Goal: Task Accomplishment & Management: Manage account settings

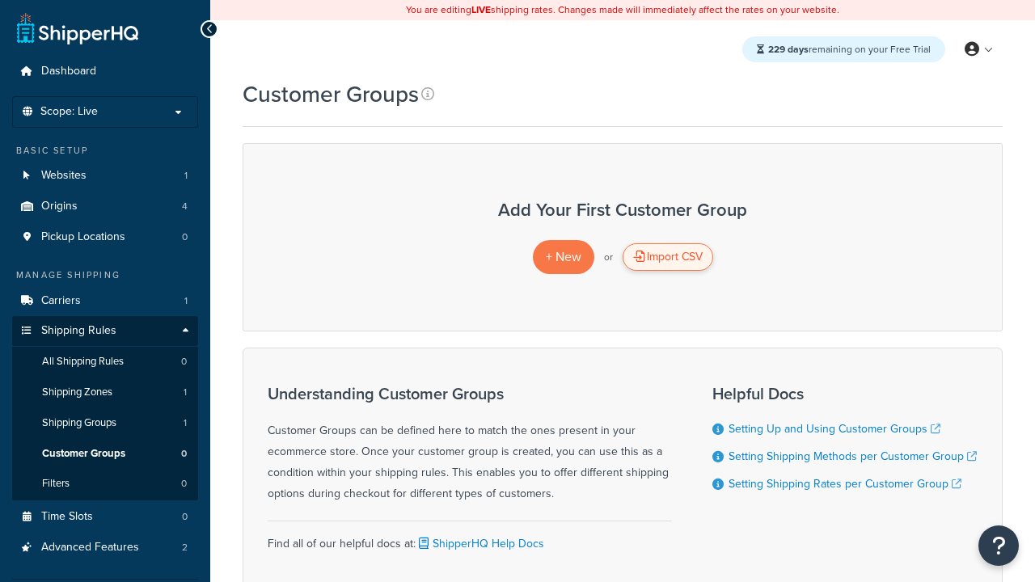
click at [667, 257] on div "Import CSV" at bounding box center [668, 257] width 91 height 28
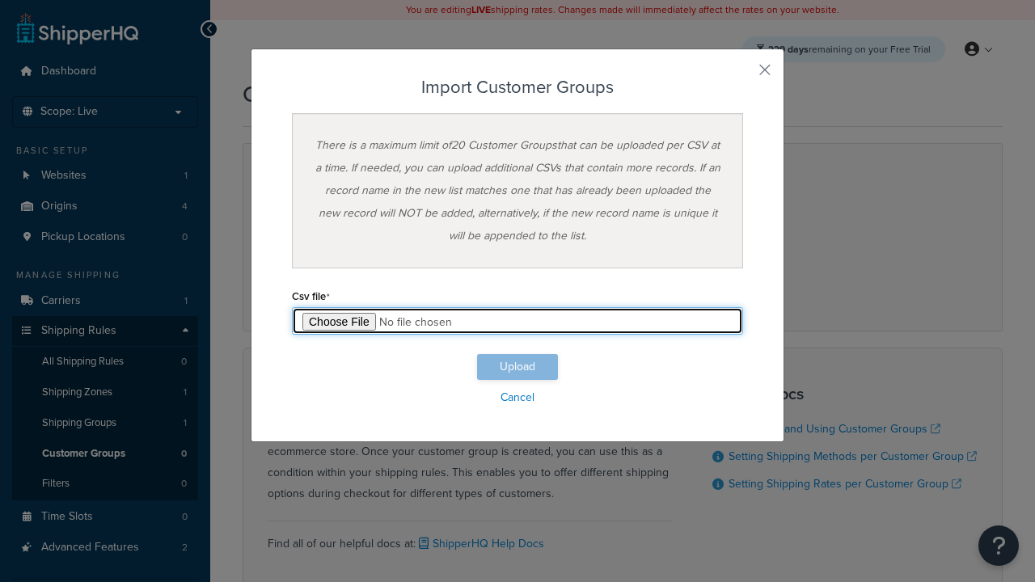
click at [518, 321] on input "file" at bounding box center [517, 321] width 451 height 28
type input "C:\fakepath\importCustomerGroupsSuccess.csv"
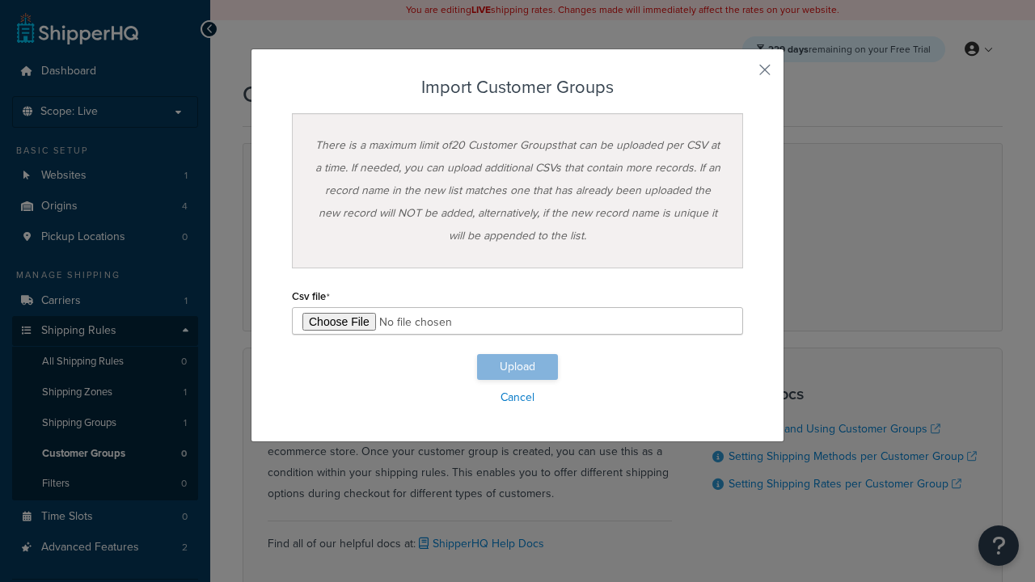
click at [518, 367] on button "Upload" at bounding box center [517, 367] width 81 height 26
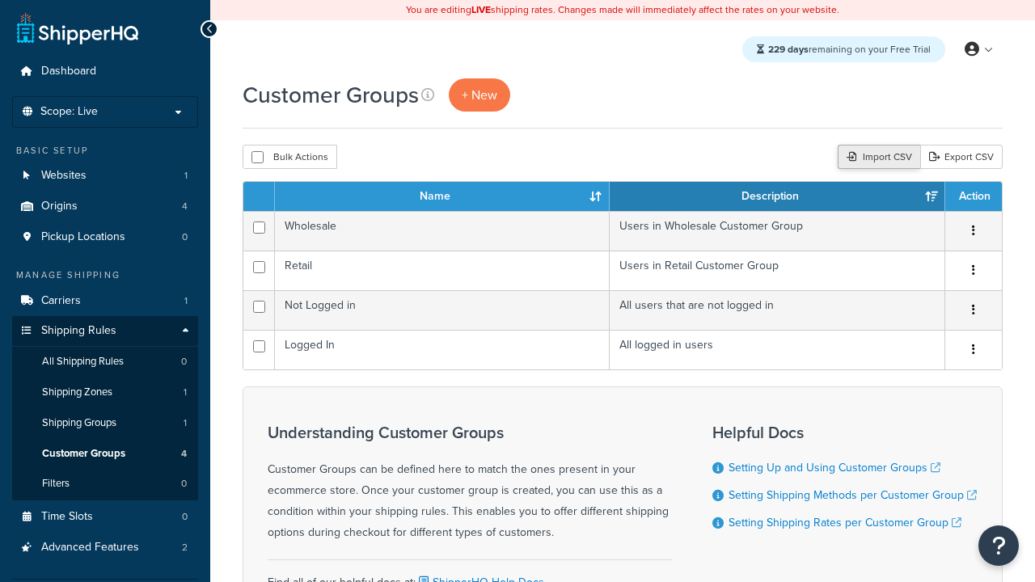
click at [877, 158] on div "Import CSV" at bounding box center [879, 157] width 83 height 24
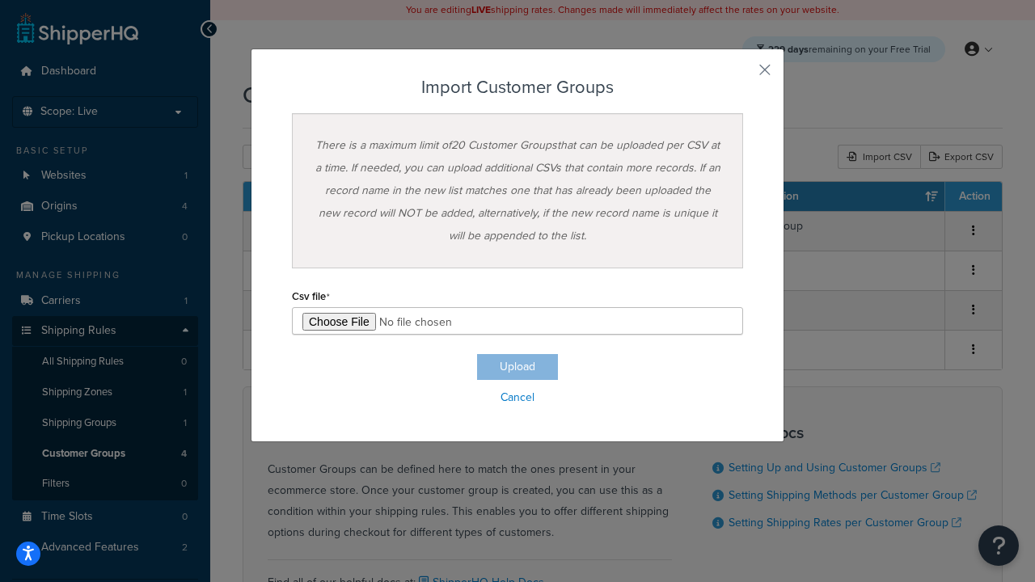
click at [518, 87] on h3 "Import Customer Groups" at bounding box center [517, 87] width 451 height 19
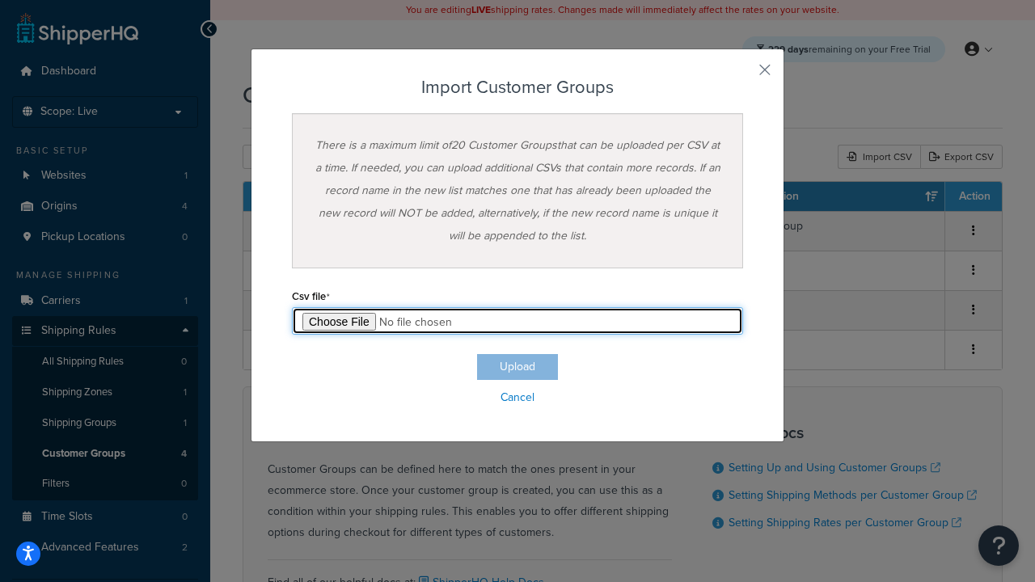
click at [518, 321] on input "file" at bounding box center [517, 321] width 451 height 28
type input "C:\fakepath\importCustomerGroupsFailure.csv"
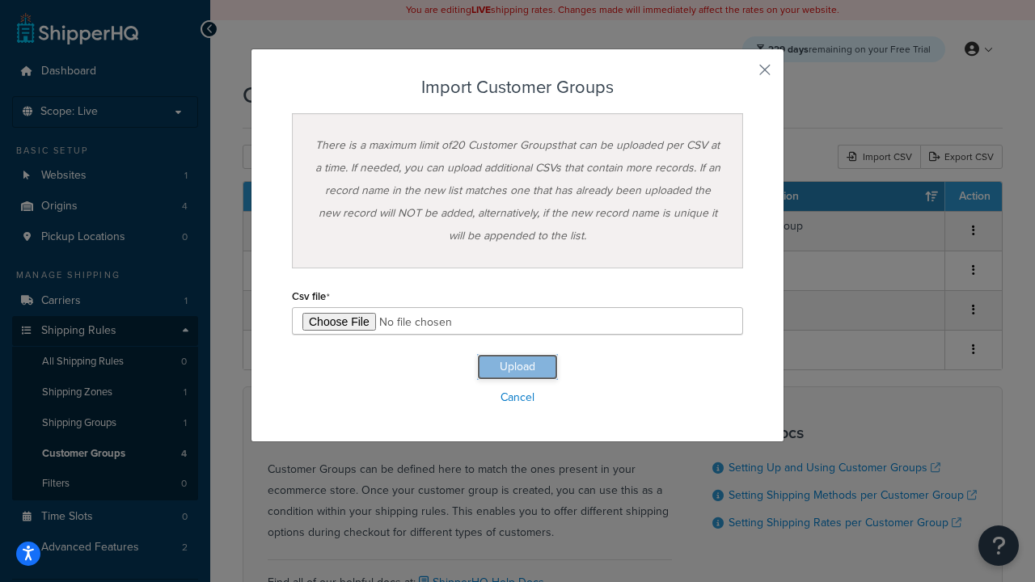
click at [518, 367] on button "Upload" at bounding box center [517, 367] width 81 height 26
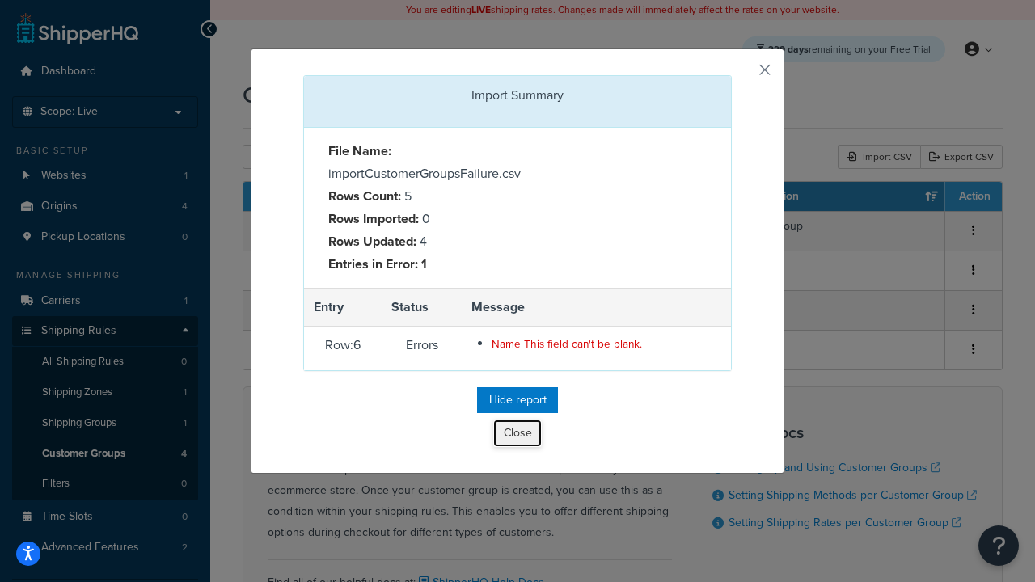
click at [518, 437] on button "Close" at bounding box center [517, 434] width 49 height 28
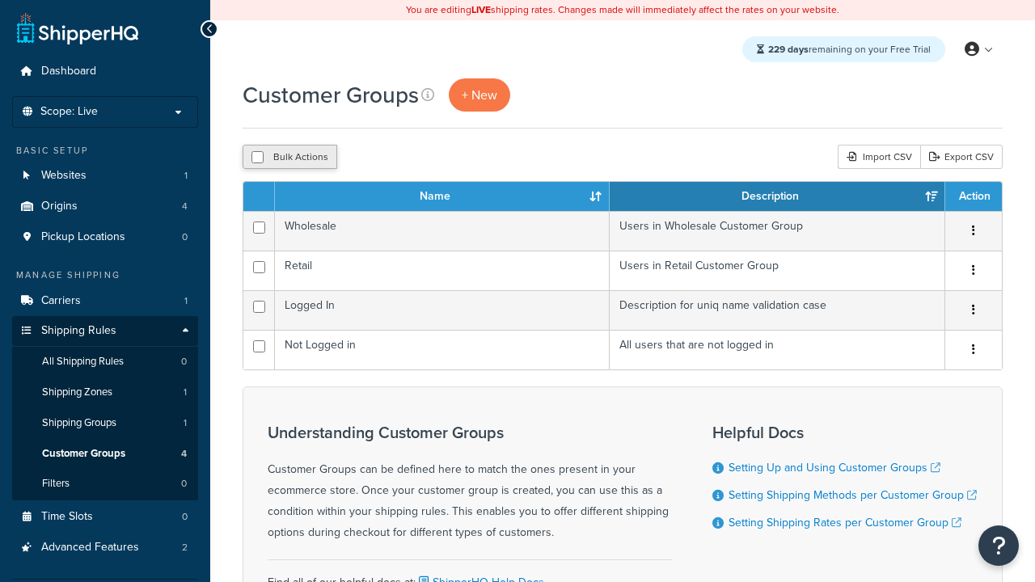
click at [290, 158] on button "Bulk Actions" at bounding box center [290, 157] width 95 height 24
checkbox input "true"
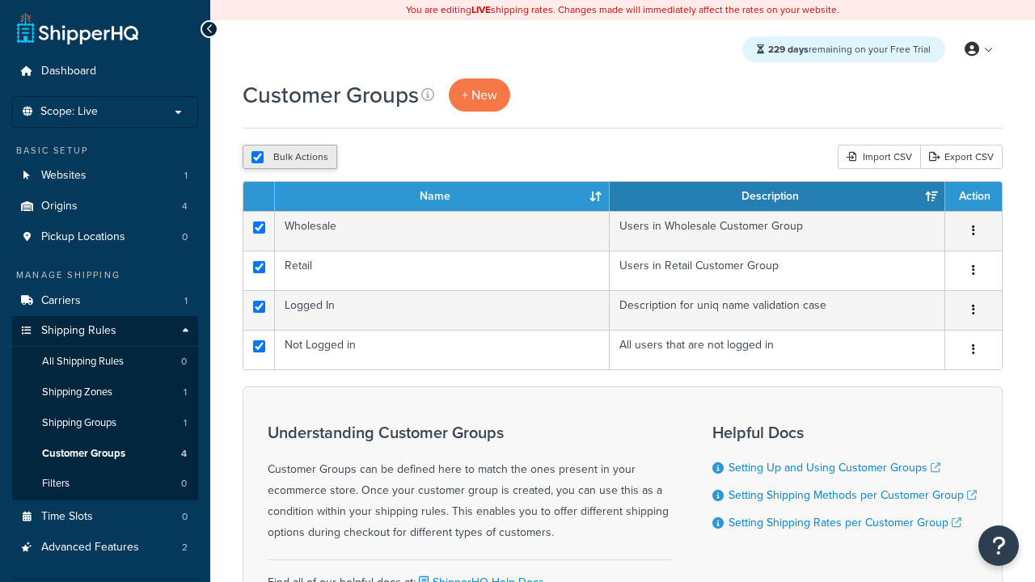
checkbox input "true"
click at [435, 158] on button "Delete" at bounding box center [432, 157] width 56 height 24
